Goal: Go to known website: Access a specific website the user already knows

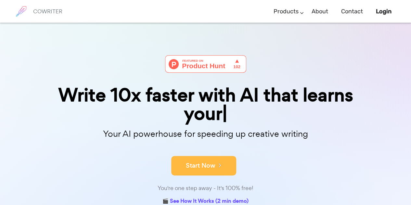
click at [223, 149] on div "Start Now" at bounding box center [205, 160] width 325 height 28
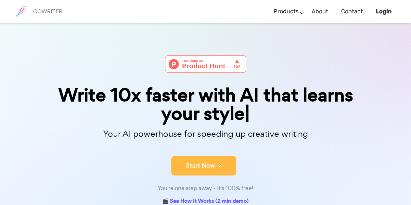
click at [228, 161] on button "Start Now" at bounding box center [203, 166] width 65 height 20
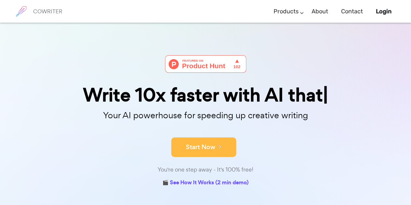
click at [220, 140] on button "Start Now" at bounding box center [203, 148] width 65 height 20
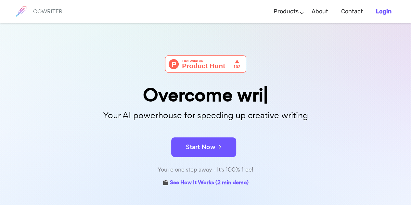
click at [385, 13] on b "Login" at bounding box center [384, 11] width 16 height 7
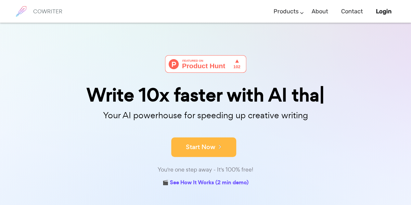
click at [195, 149] on button "Start Now" at bounding box center [203, 148] width 65 height 20
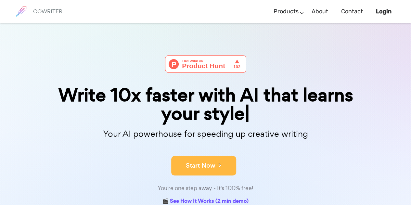
click at [222, 165] on button "Start Now" at bounding box center [203, 166] width 65 height 20
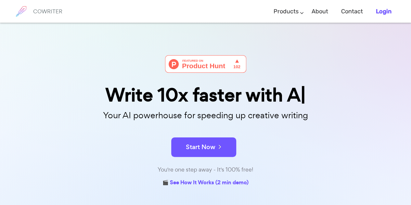
click at [383, 10] on b "Login" at bounding box center [384, 11] width 16 height 7
